Goal: Submit feedback/report problem

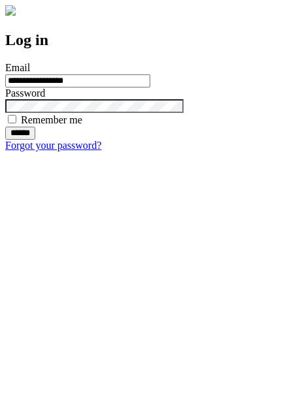
type input "**********"
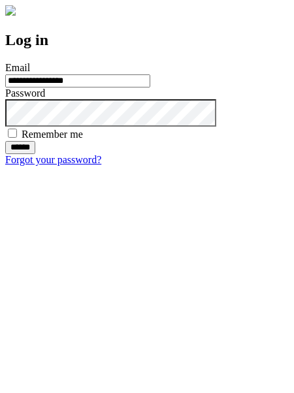
click at [35, 154] on input "******" at bounding box center [20, 147] width 30 height 13
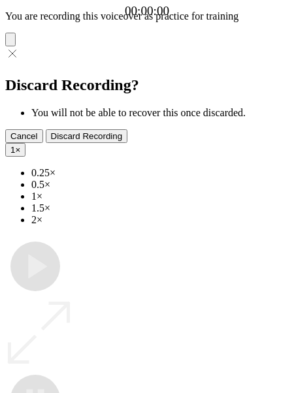
type input "**********"
